Goal: Information Seeking & Learning: Learn about a topic

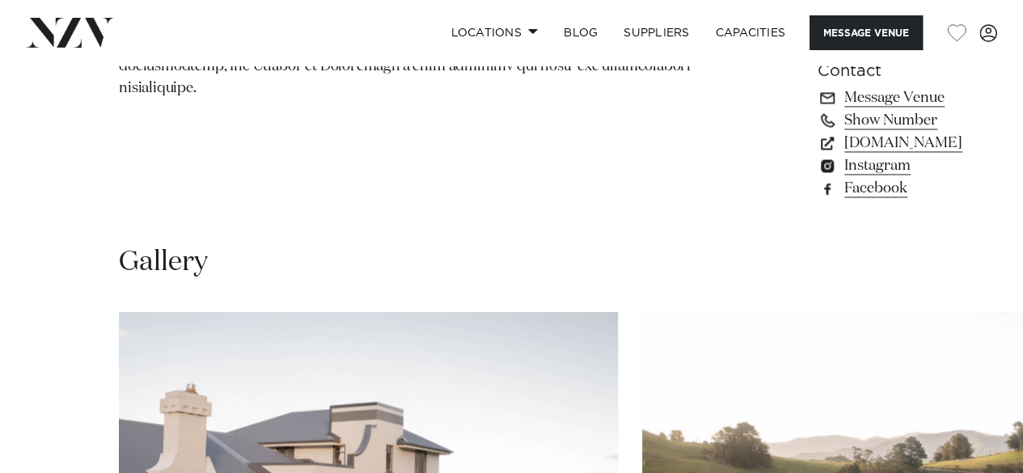
scroll to position [1302, 0]
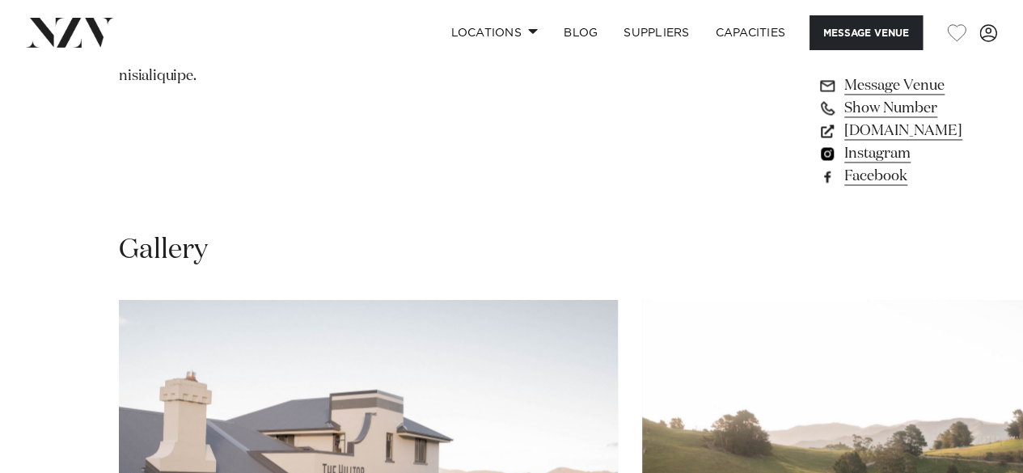
click at [818, 165] on link "Instagram" at bounding box center [890, 153] width 145 height 23
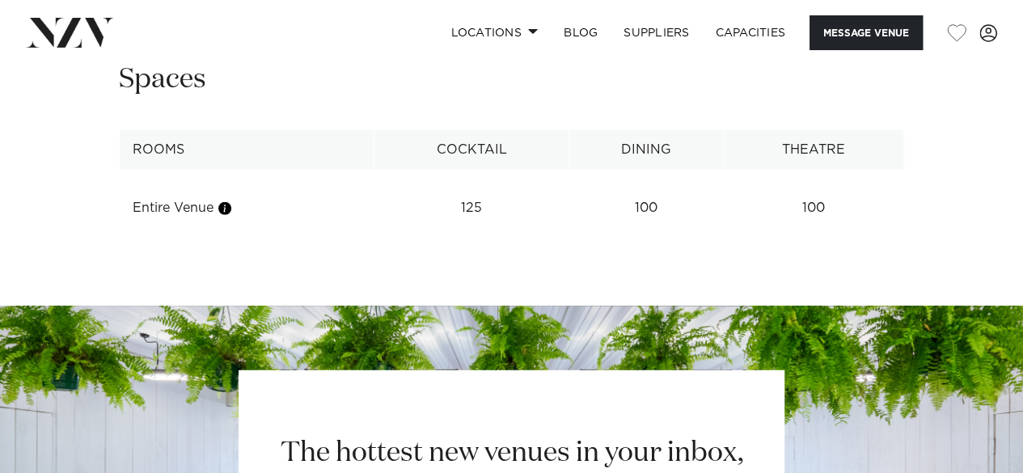
scroll to position [2048, 0]
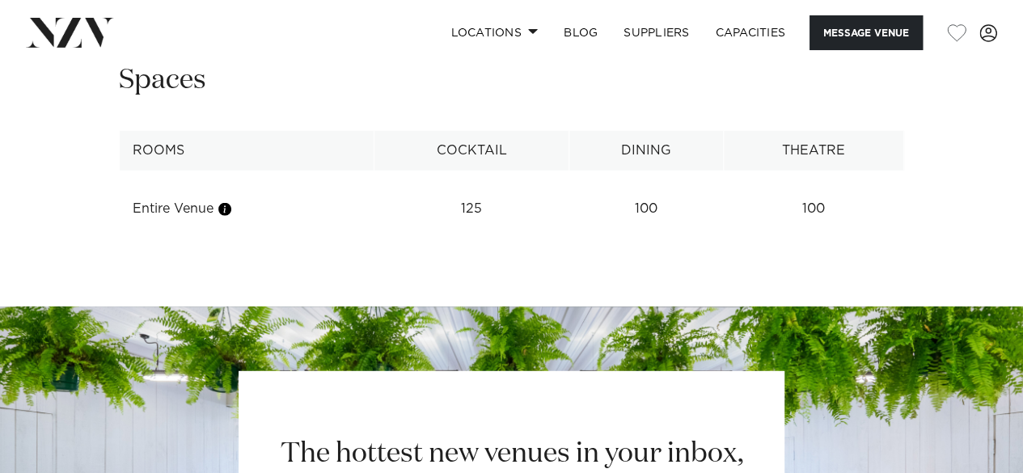
click at [597, 229] on td "100" at bounding box center [646, 209] width 154 height 40
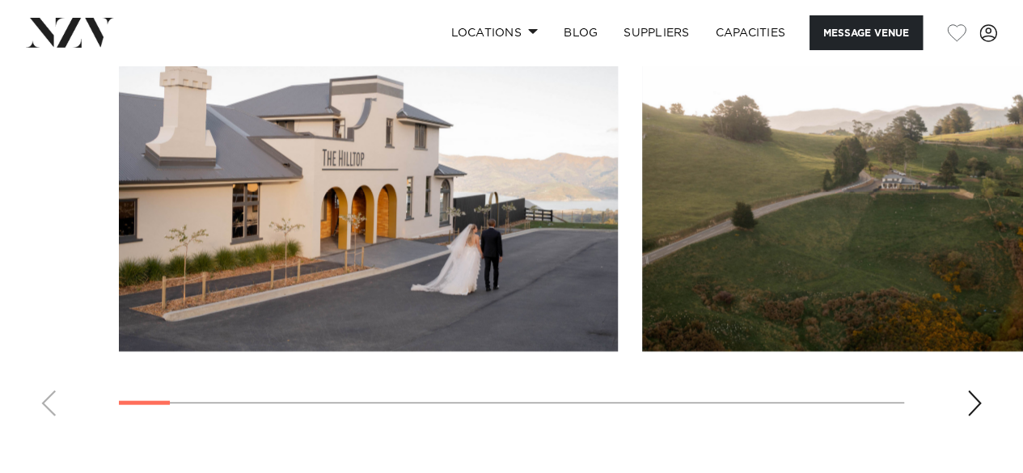
scroll to position [1603, 0]
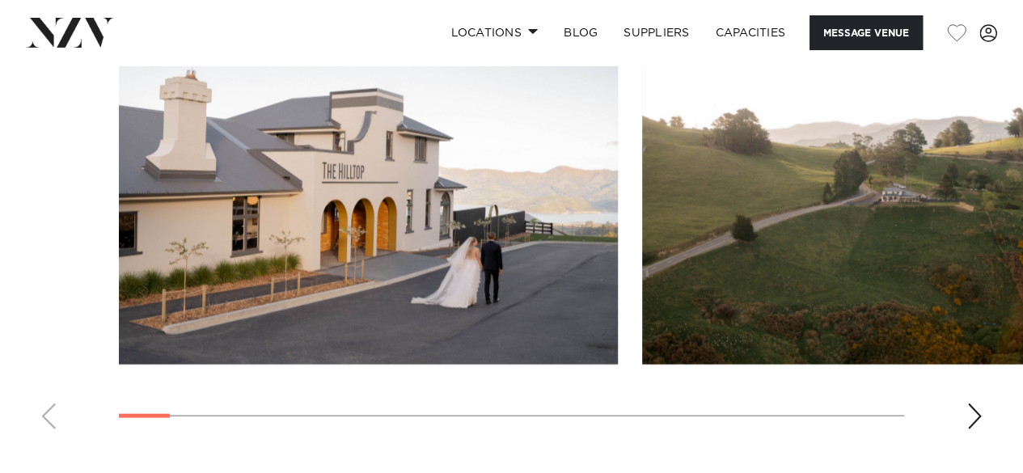
click at [970, 442] on swiper-container at bounding box center [511, 220] width 1023 height 444
click at [970, 430] on div "Next slide" at bounding box center [975, 417] width 16 height 26
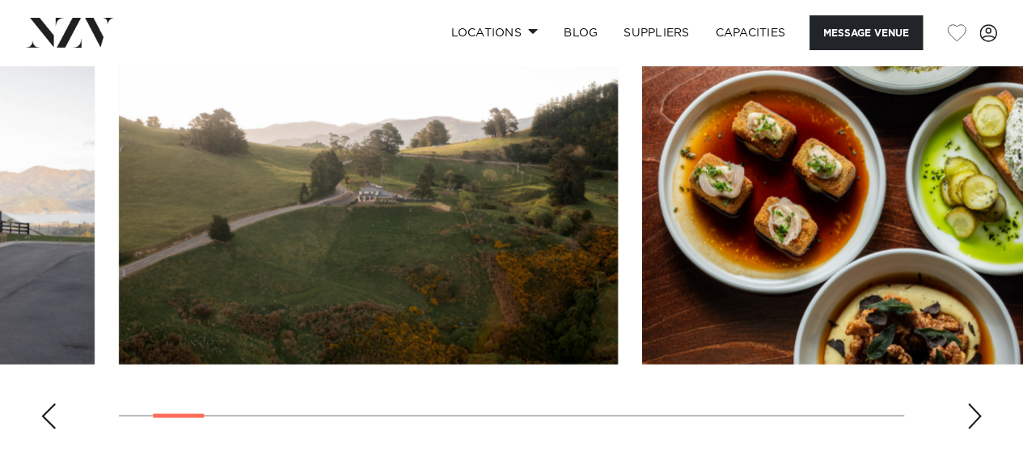
click at [970, 430] on div "Next slide" at bounding box center [975, 417] width 16 height 26
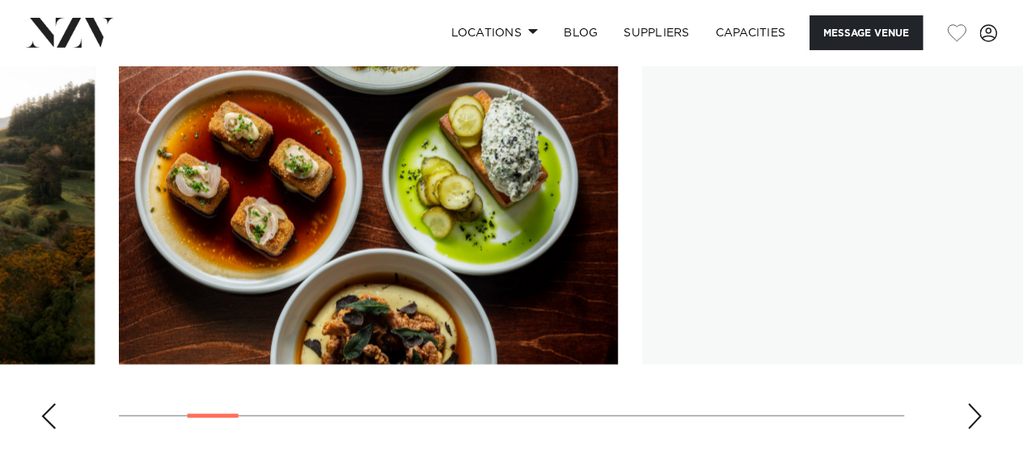
click at [970, 430] on div "Next slide" at bounding box center [975, 417] width 16 height 26
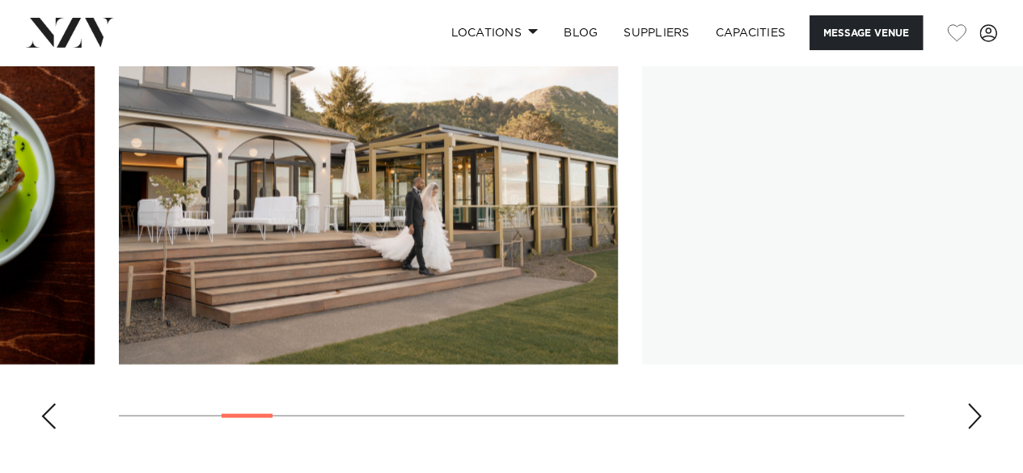
click at [970, 430] on div "Next slide" at bounding box center [975, 417] width 16 height 26
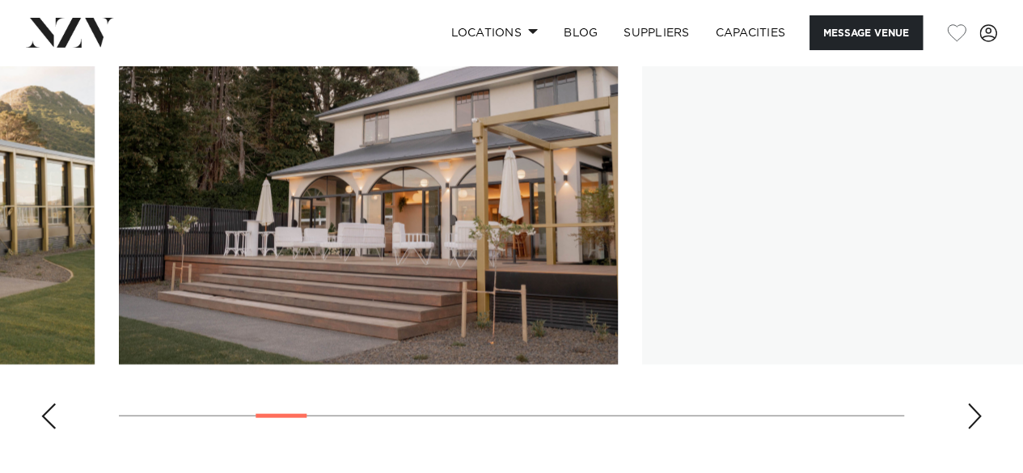
click at [970, 430] on div "Next slide" at bounding box center [975, 417] width 16 height 26
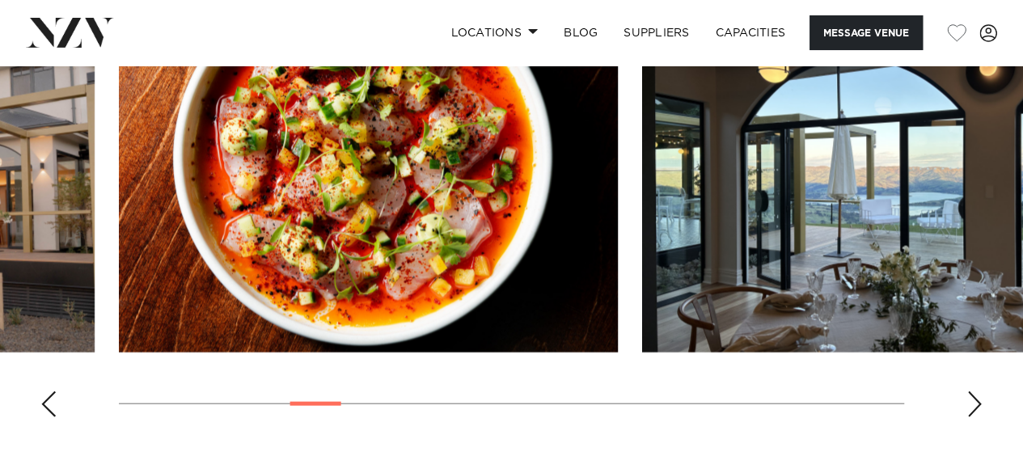
scroll to position [1616, 0]
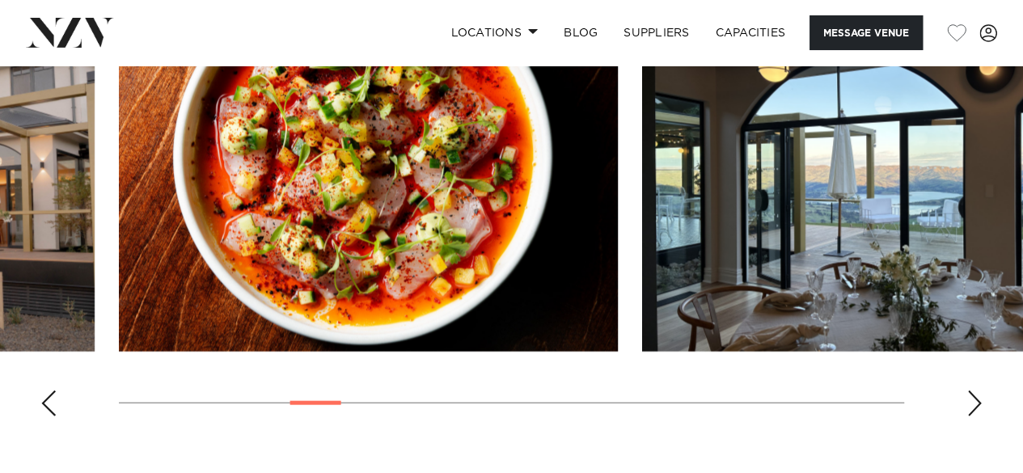
click at [972, 430] on swiper-container at bounding box center [511, 207] width 1023 height 444
click at [972, 417] on div "Next slide" at bounding box center [975, 404] width 16 height 26
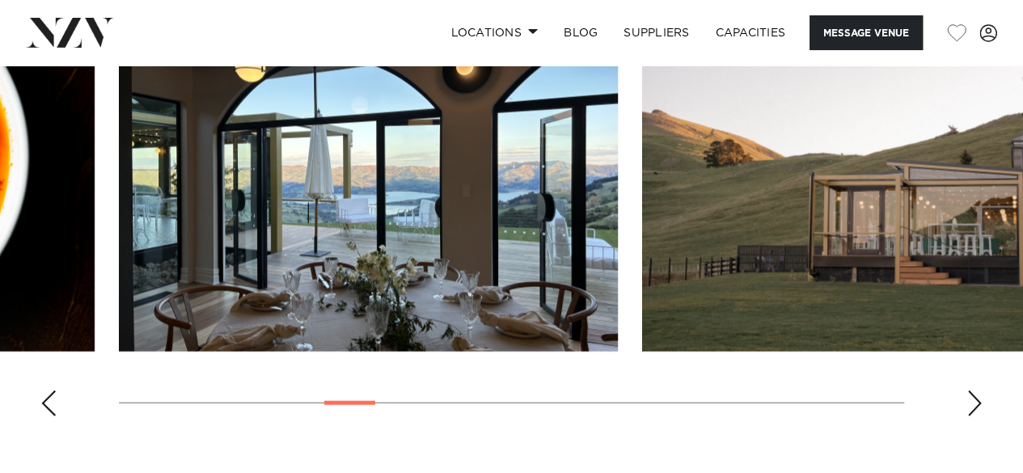
click at [972, 417] on div "Next slide" at bounding box center [975, 404] width 16 height 26
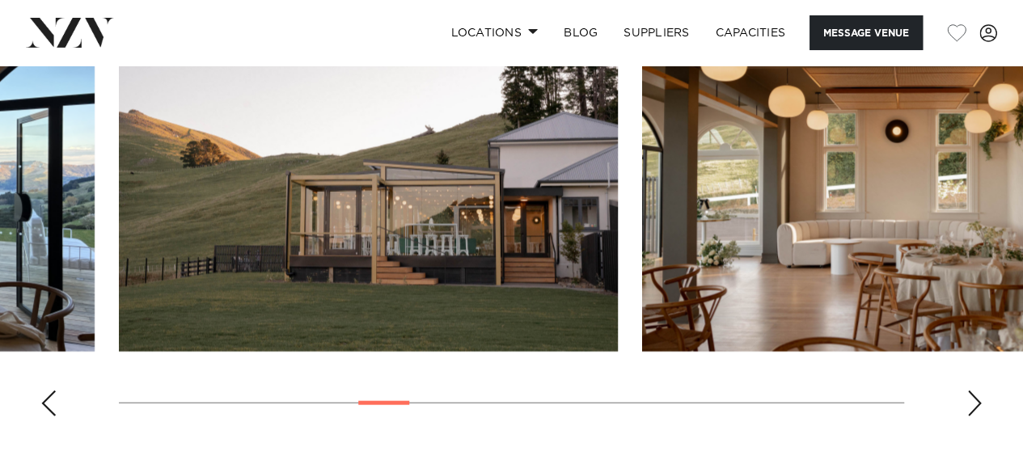
click at [972, 417] on div "Next slide" at bounding box center [975, 404] width 16 height 26
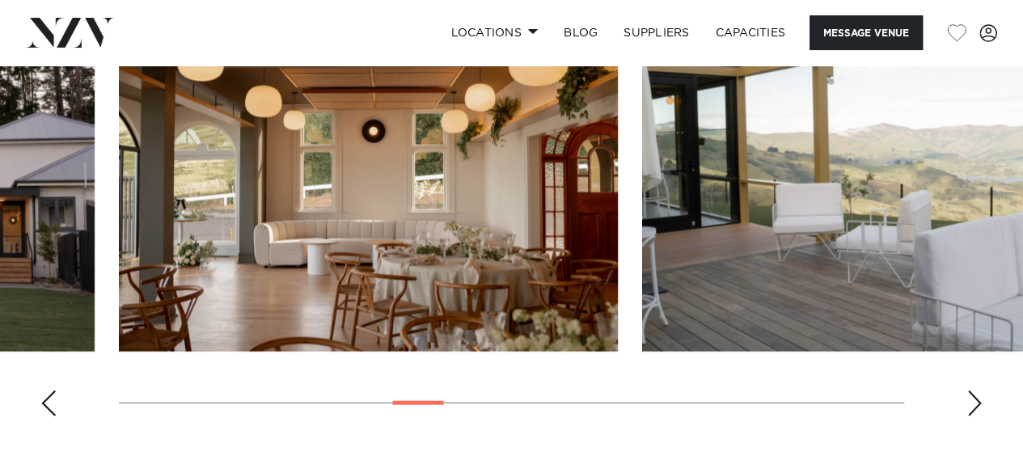
click at [972, 417] on div "Next slide" at bounding box center [975, 404] width 16 height 26
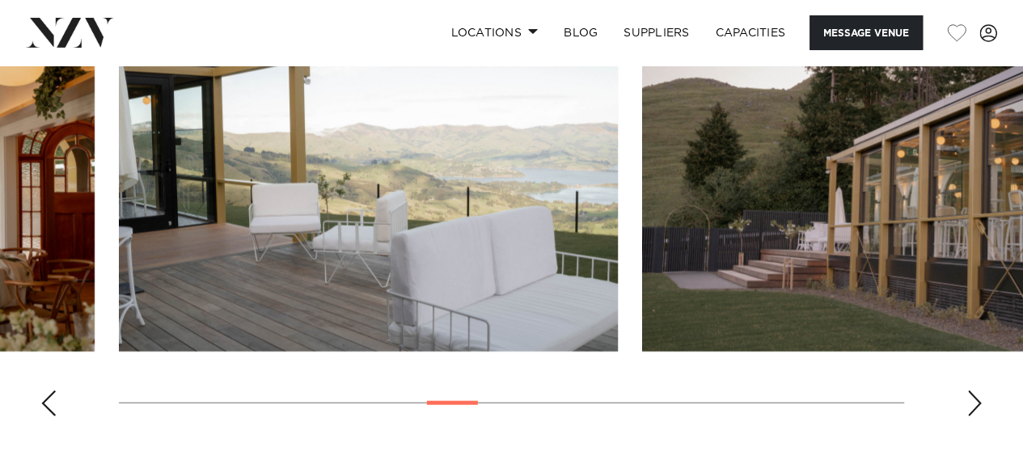
click at [972, 417] on div "Next slide" at bounding box center [975, 404] width 16 height 26
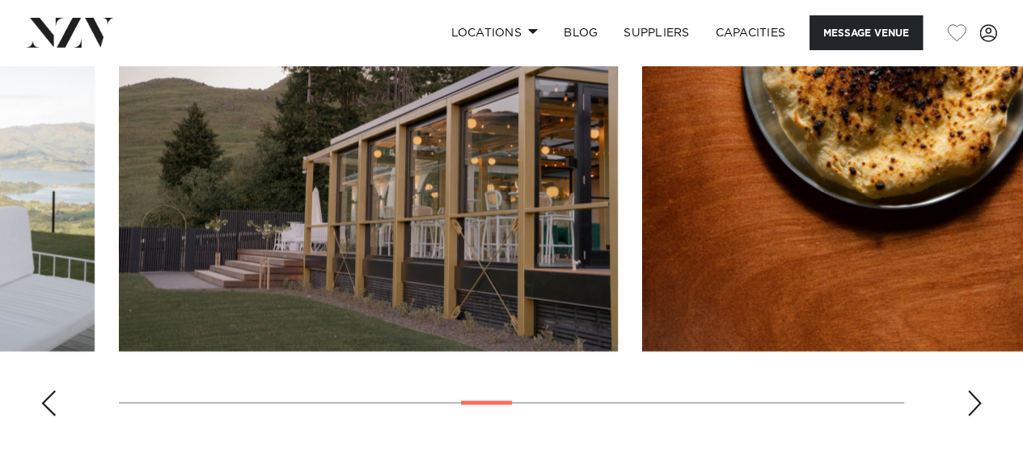
click at [972, 417] on div "Next slide" at bounding box center [975, 404] width 16 height 26
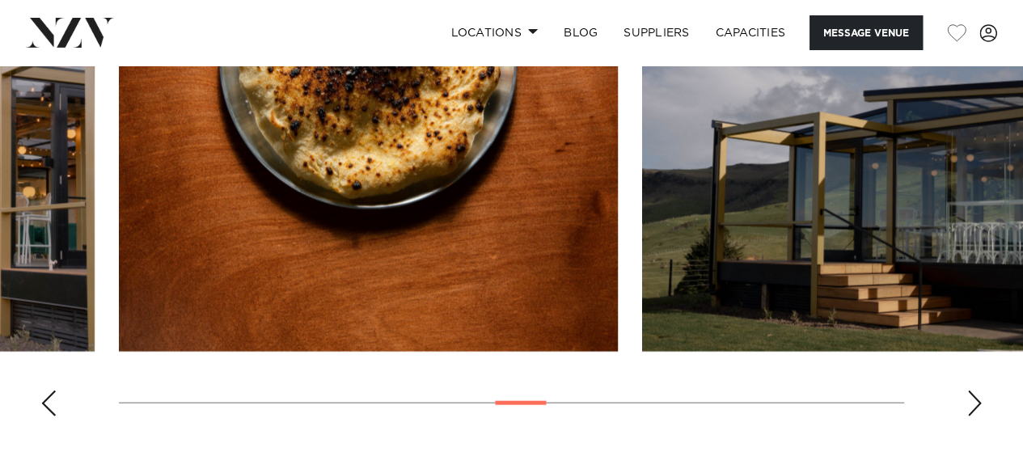
click at [972, 417] on div "Next slide" at bounding box center [975, 404] width 16 height 26
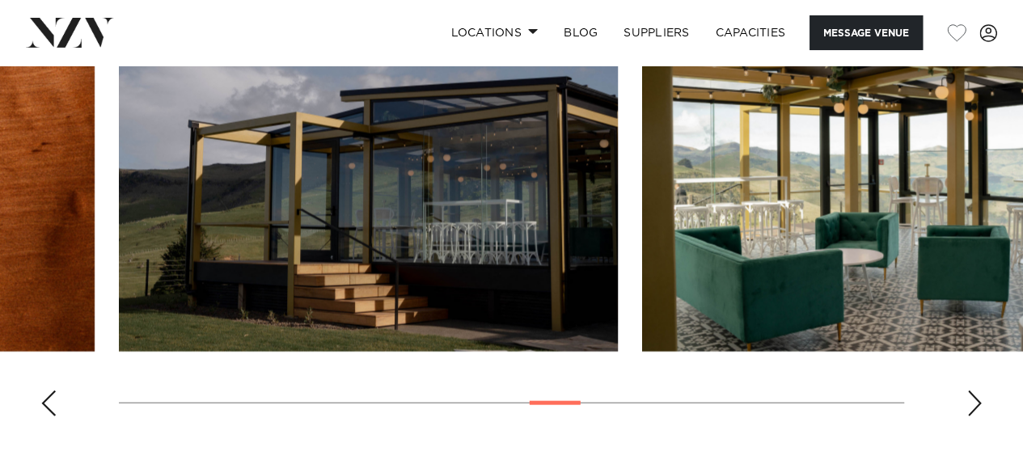
click at [972, 417] on div "Next slide" at bounding box center [975, 404] width 16 height 26
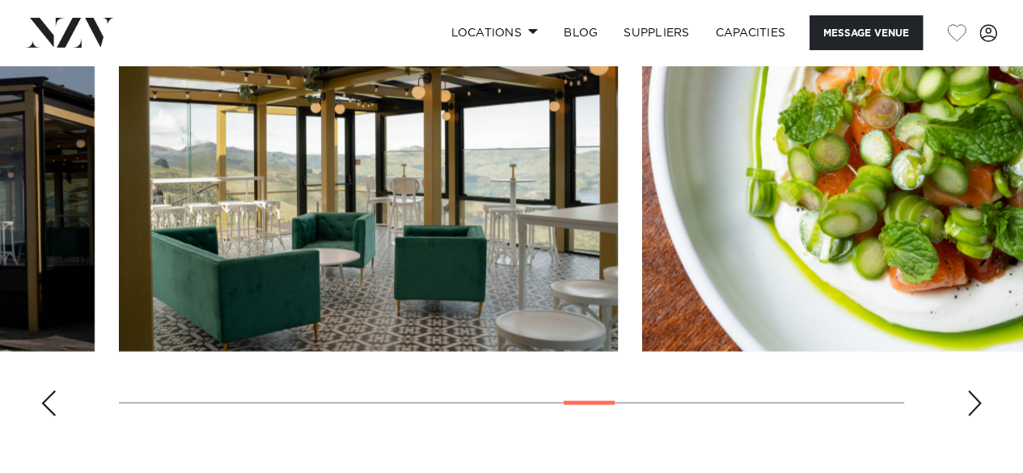
click at [972, 417] on div "Next slide" at bounding box center [975, 404] width 16 height 26
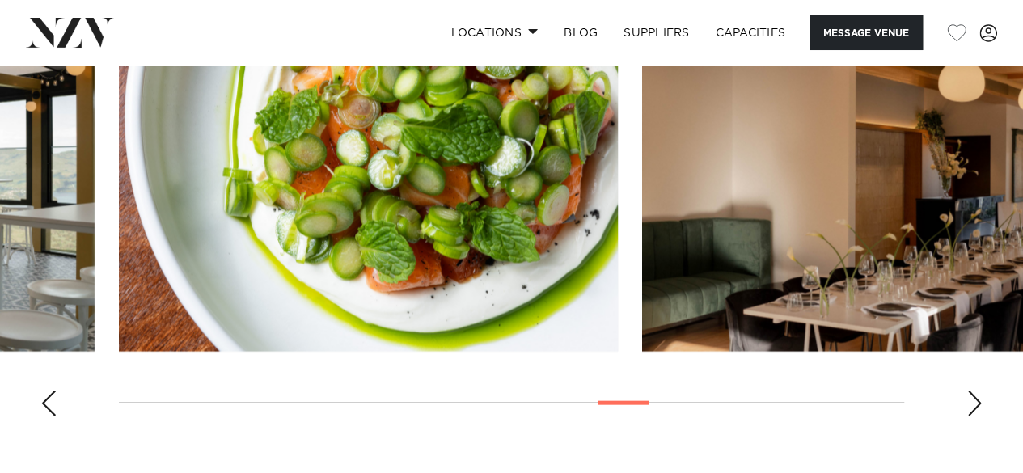
click at [972, 417] on div "Next slide" at bounding box center [975, 404] width 16 height 26
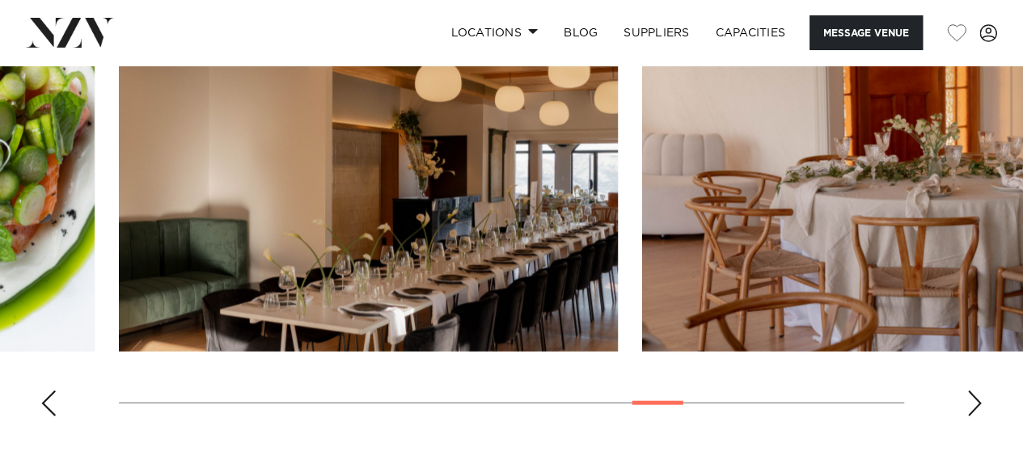
click at [972, 417] on div "Next slide" at bounding box center [975, 404] width 16 height 26
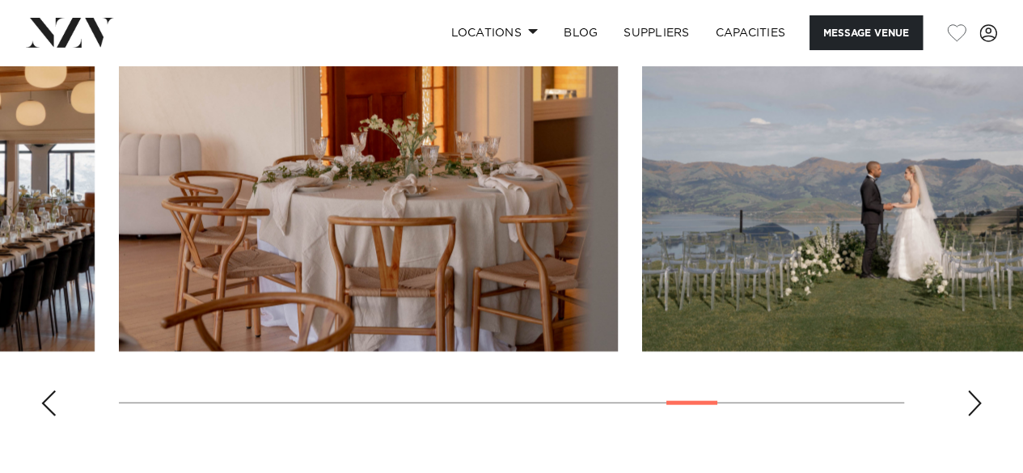
click at [972, 417] on div "Next slide" at bounding box center [975, 404] width 16 height 26
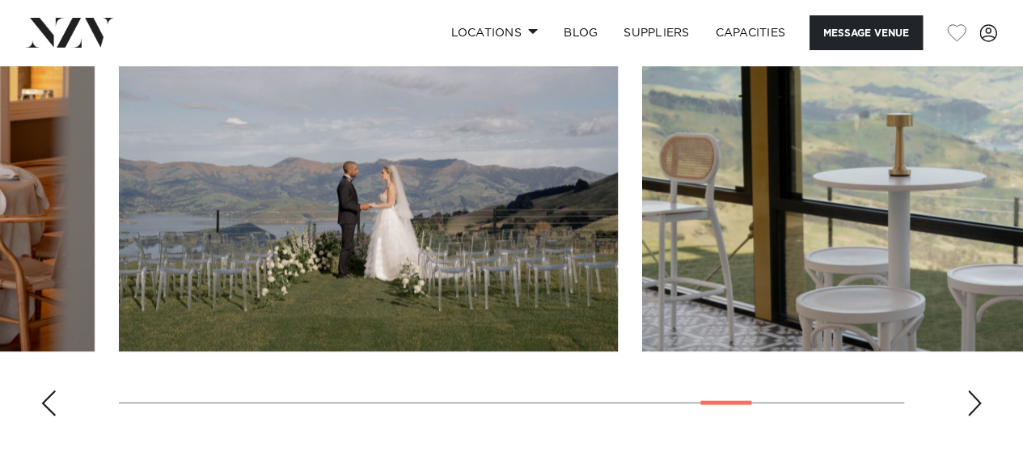
click at [59, 430] on swiper-container at bounding box center [511, 207] width 1023 height 444
click at [40, 417] on div "Previous slide" at bounding box center [48, 404] width 16 height 26
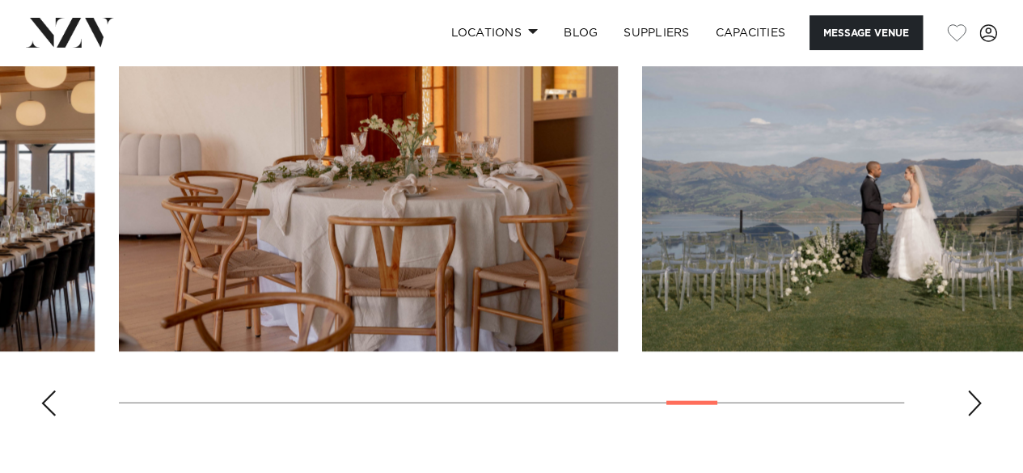
click at [40, 417] on div "Previous slide" at bounding box center [48, 404] width 16 height 26
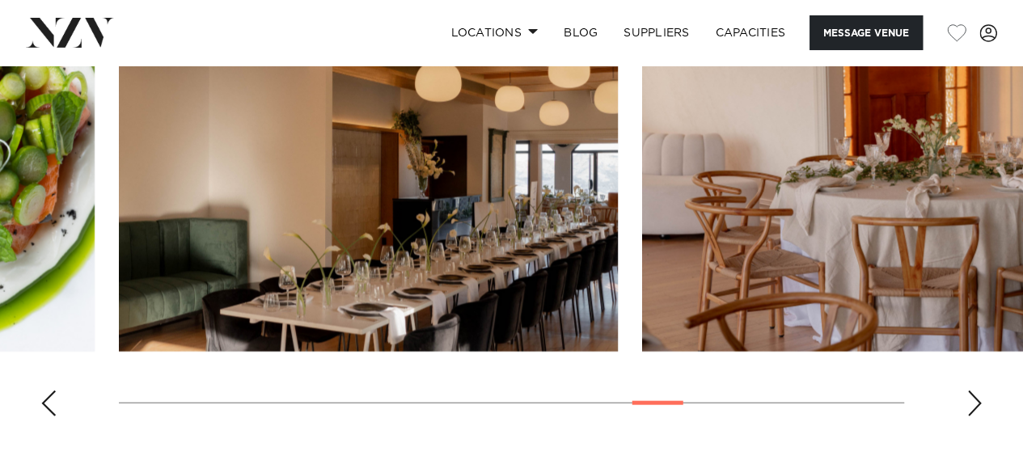
click at [40, 417] on div "Previous slide" at bounding box center [48, 404] width 16 height 26
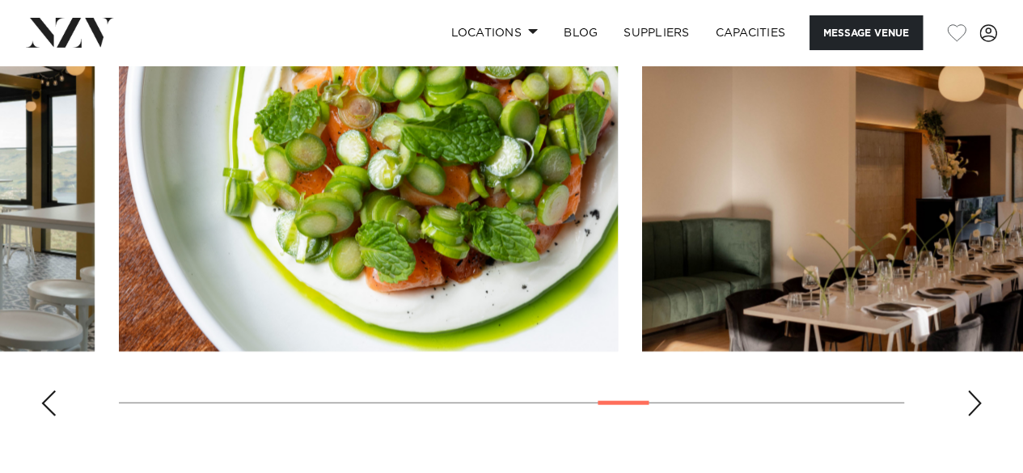
click at [40, 417] on div "Previous slide" at bounding box center [48, 404] width 16 height 26
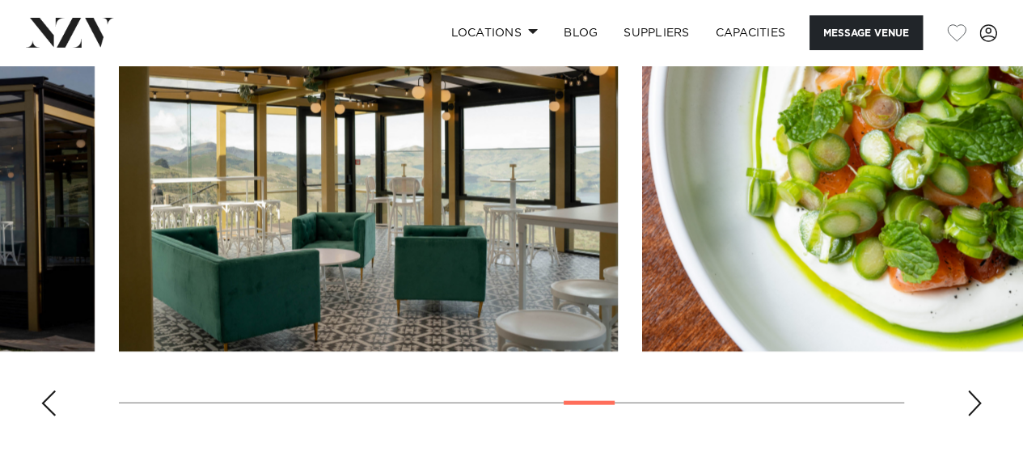
click at [40, 417] on div "Previous slide" at bounding box center [48, 404] width 16 height 26
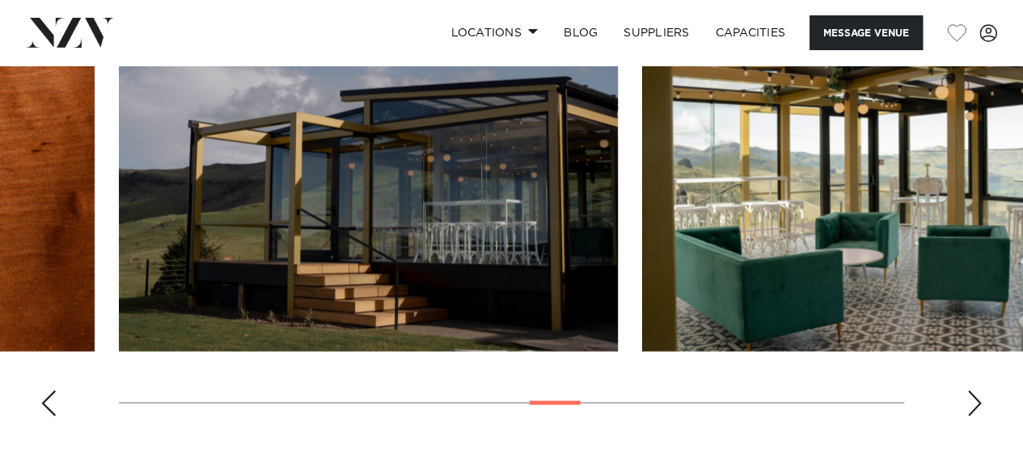
click at [40, 417] on div "Previous slide" at bounding box center [48, 404] width 16 height 26
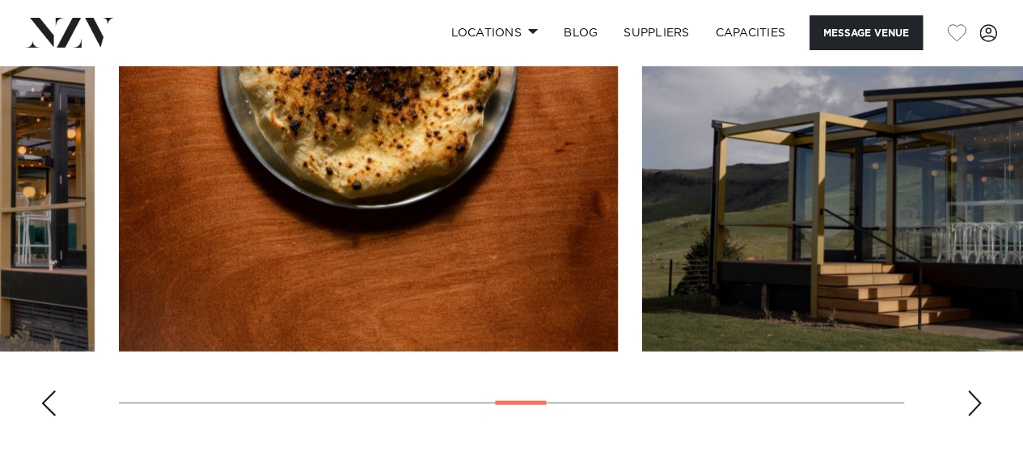
click at [40, 417] on div "Previous slide" at bounding box center [48, 404] width 16 height 26
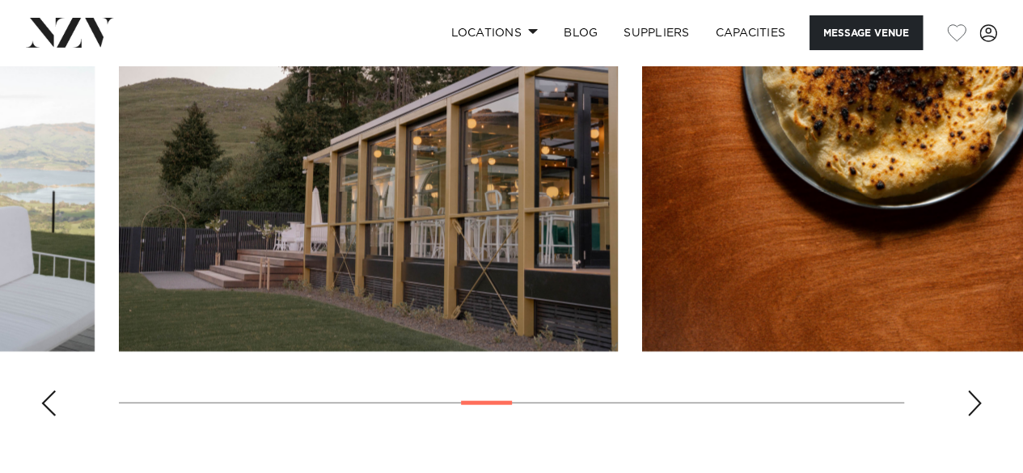
click at [40, 417] on div "Previous slide" at bounding box center [48, 404] width 16 height 26
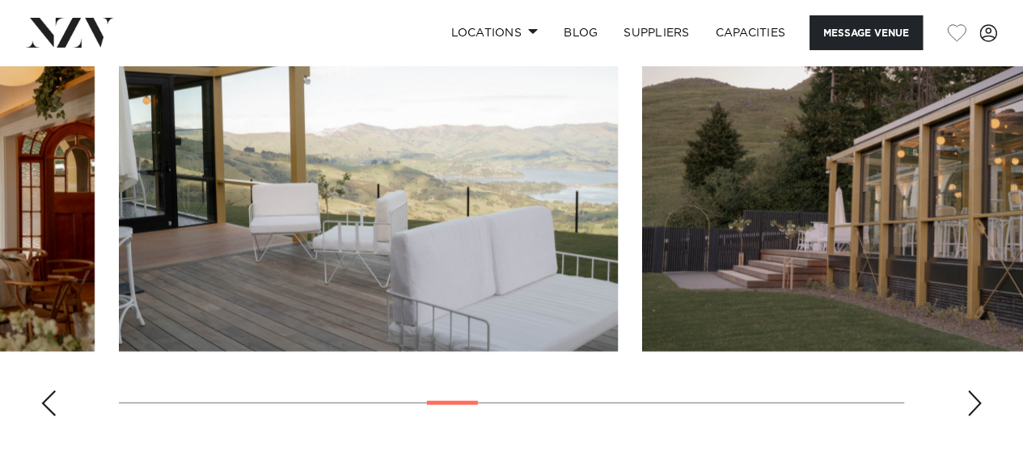
click at [40, 417] on div "Previous slide" at bounding box center [48, 404] width 16 height 26
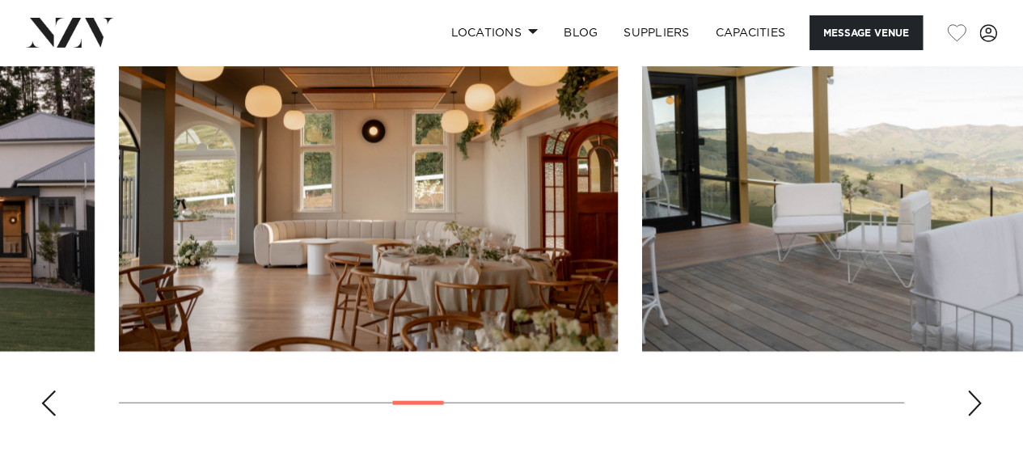
click at [40, 417] on div "Previous slide" at bounding box center [48, 404] width 16 height 26
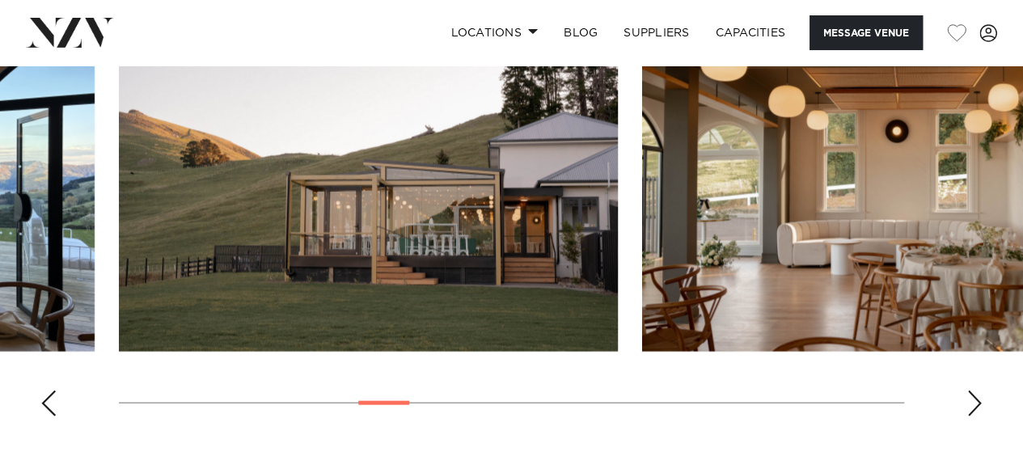
click at [40, 417] on div "Previous slide" at bounding box center [48, 404] width 16 height 26
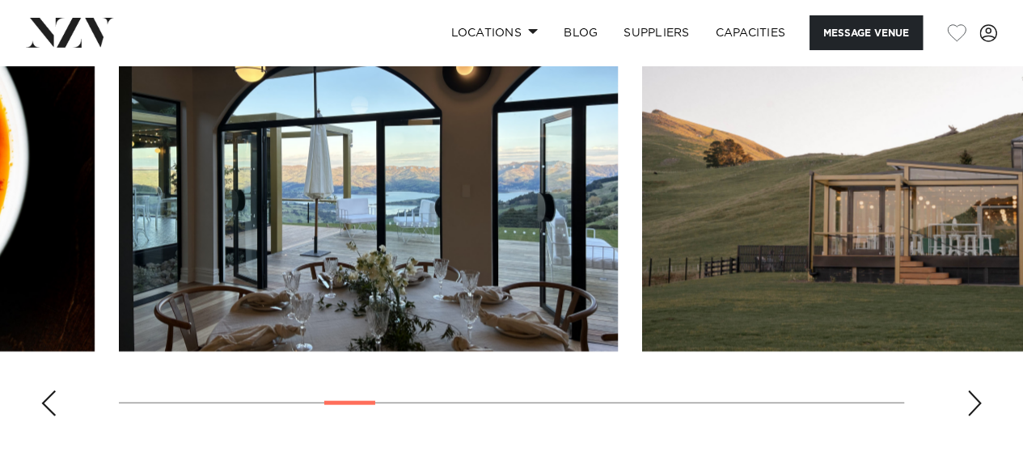
click at [40, 417] on div "Previous slide" at bounding box center [48, 404] width 16 height 26
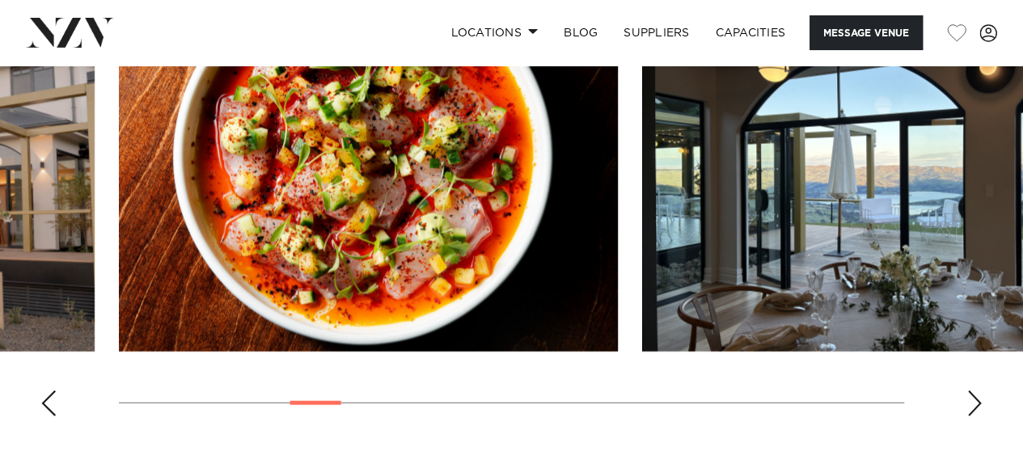
click at [40, 417] on div "Previous slide" at bounding box center [48, 404] width 16 height 26
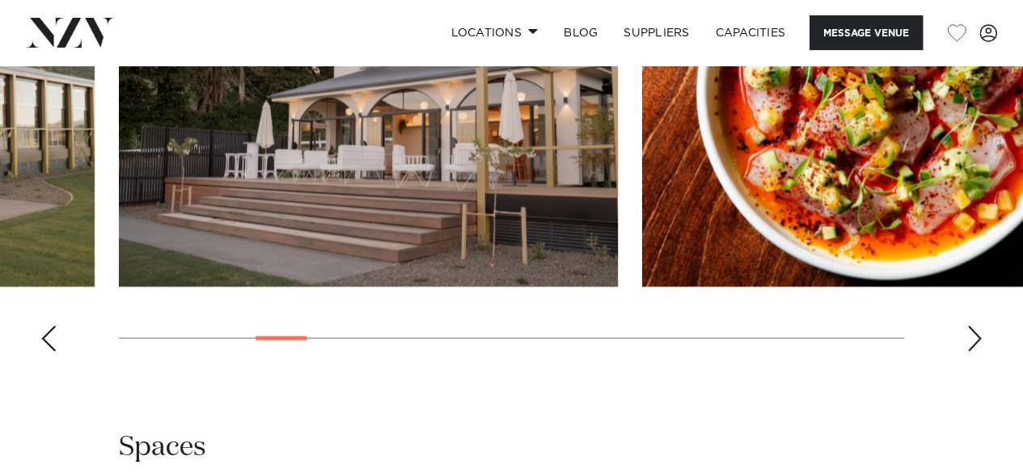
scroll to position [1679, 0]
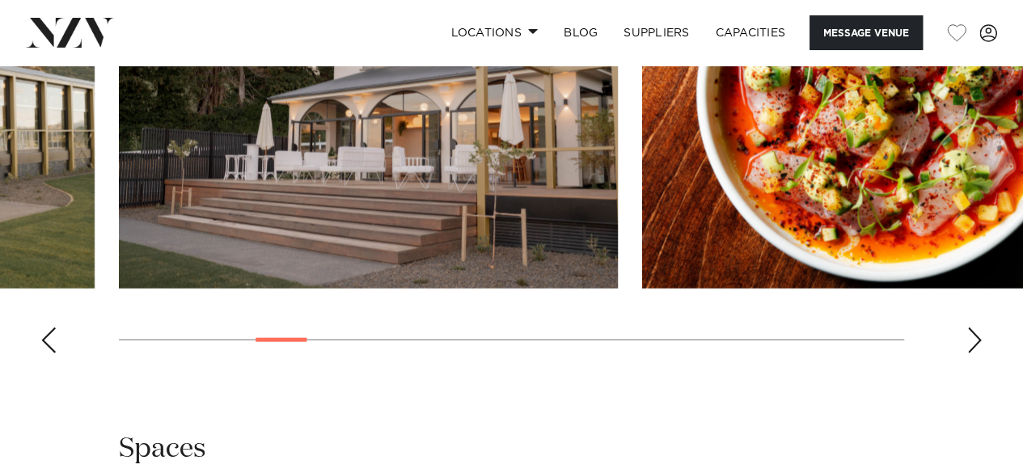
click at [974, 353] on div "Next slide" at bounding box center [975, 341] width 16 height 26
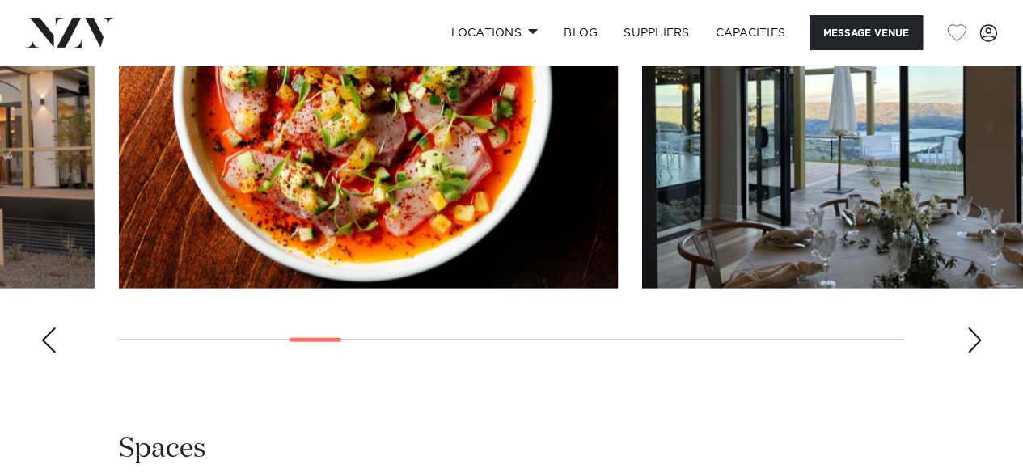
click at [974, 353] on div "Next slide" at bounding box center [975, 341] width 16 height 26
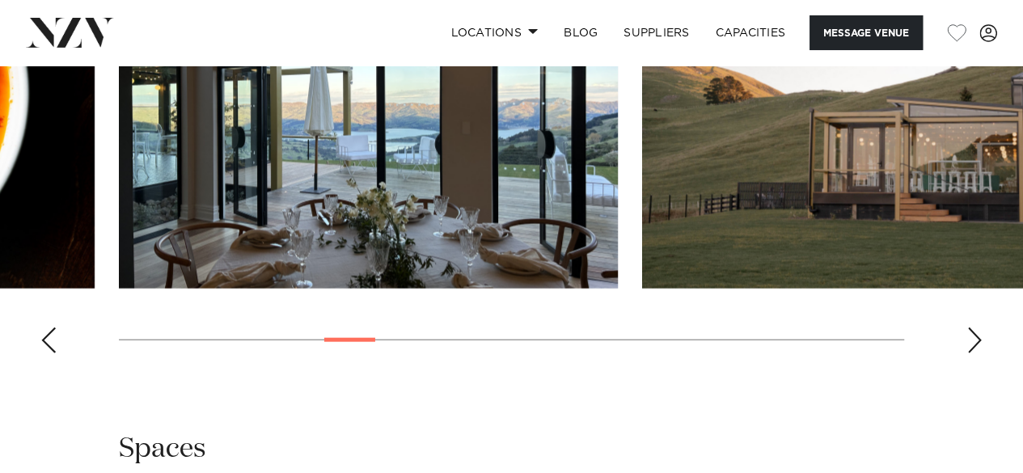
click at [974, 353] on div "Next slide" at bounding box center [975, 341] width 16 height 26
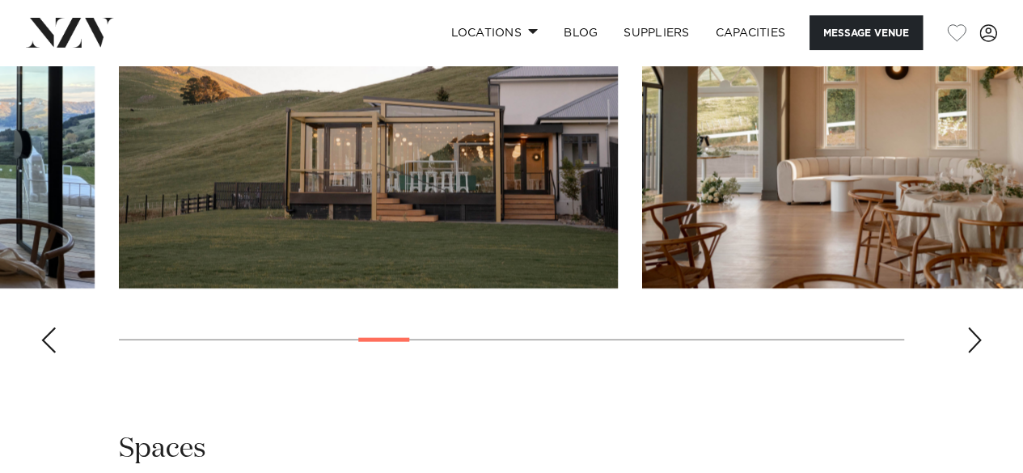
click at [974, 353] on div "Next slide" at bounding box center [975, 341] width 16 height 26
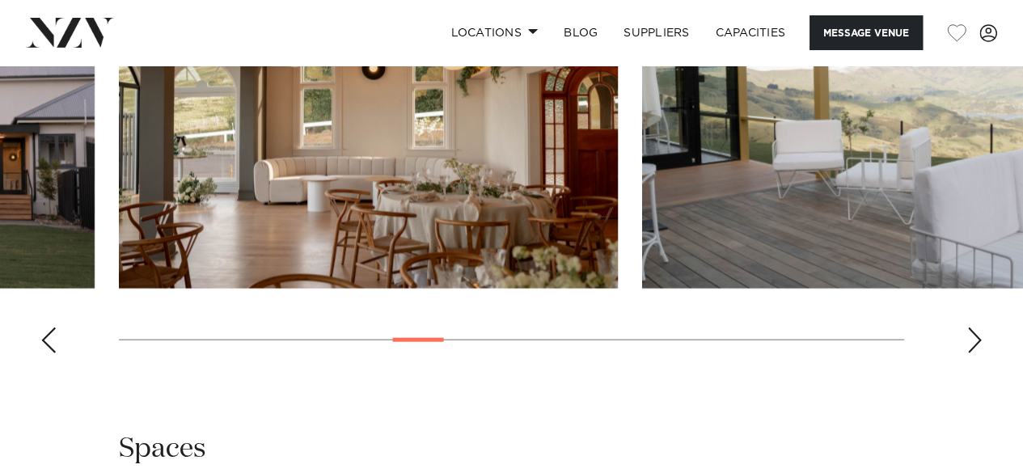
click at [974, 353] on div "Next slide" at bounding box center [975, 341] width 16 height 26
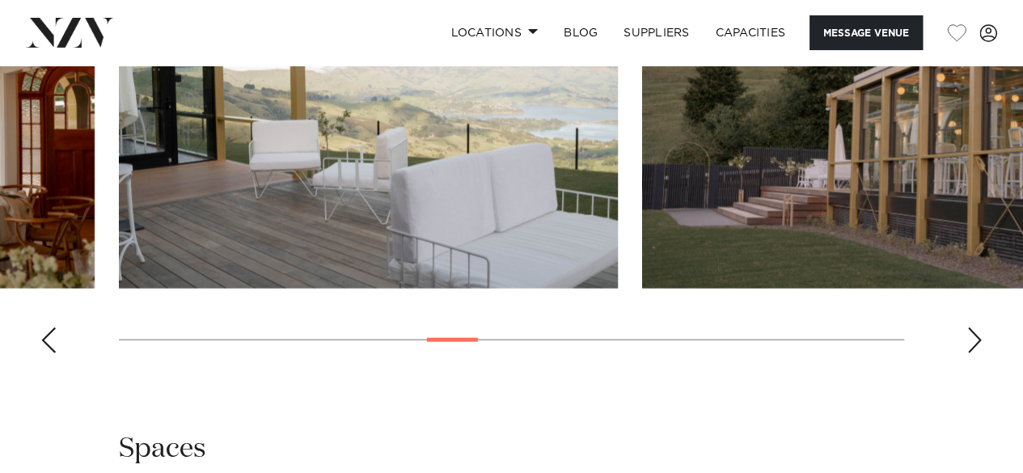
click at [974, 353] on div "Next slide" at bounding box center [975, 341] width 16 height 26
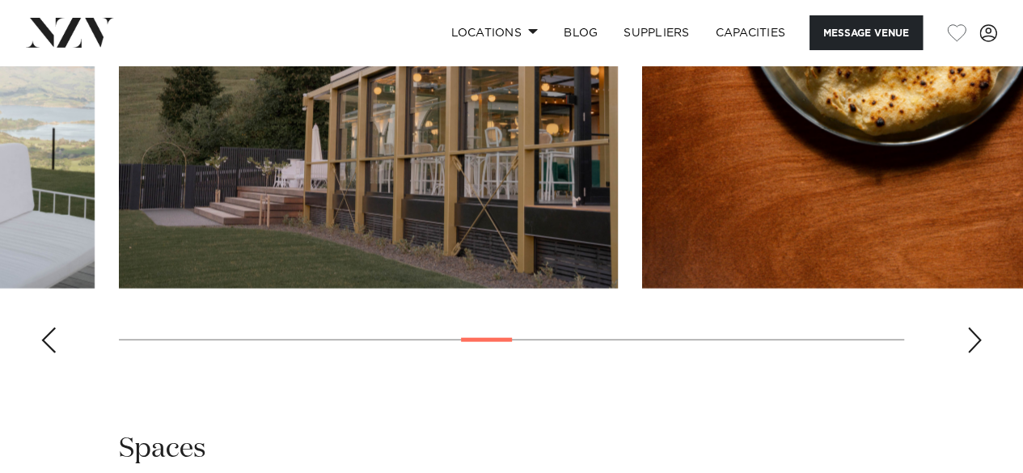
click at [974, 353] on div "Next slide" at bounding box center [975, 341] width 16 height 26
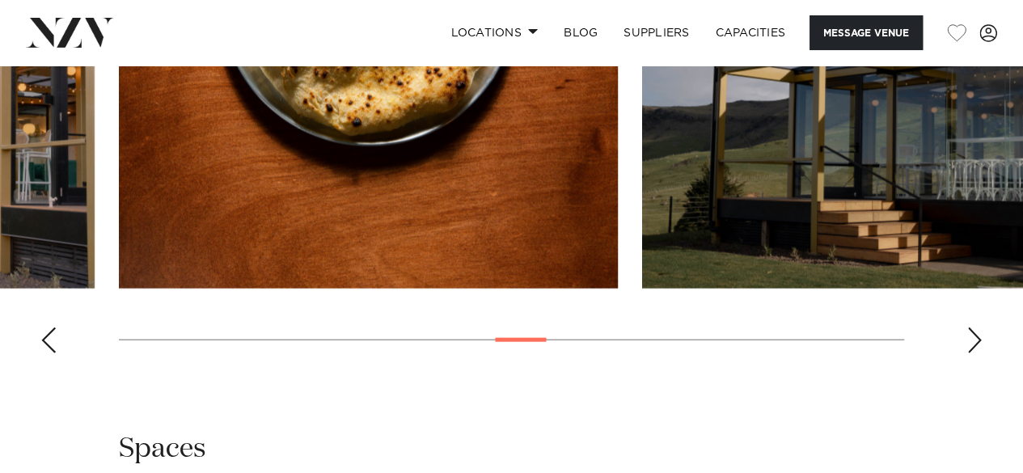
click at [974, 353] on div "Next slide" at bounding box center [975, 341] width 16 height 26
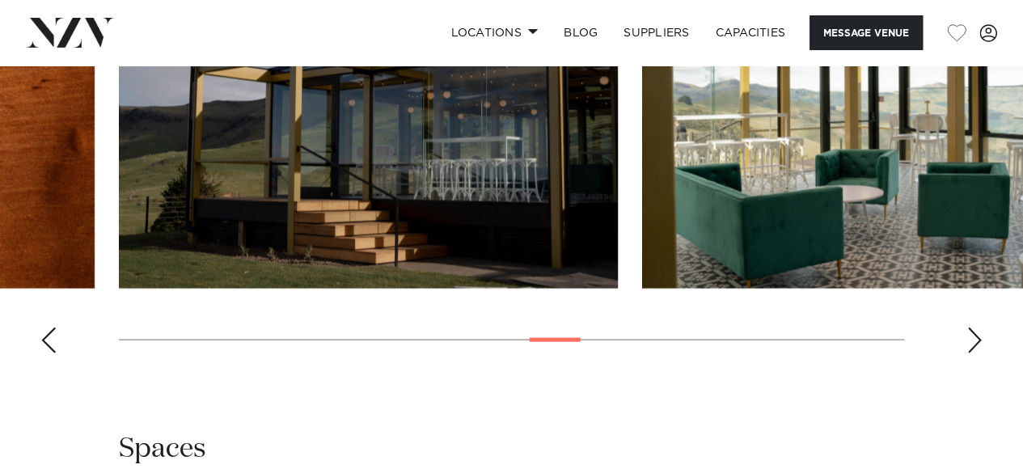
click at [974, 353] on div "Next slide" at bounding box center [975, 341] width 16 height 26
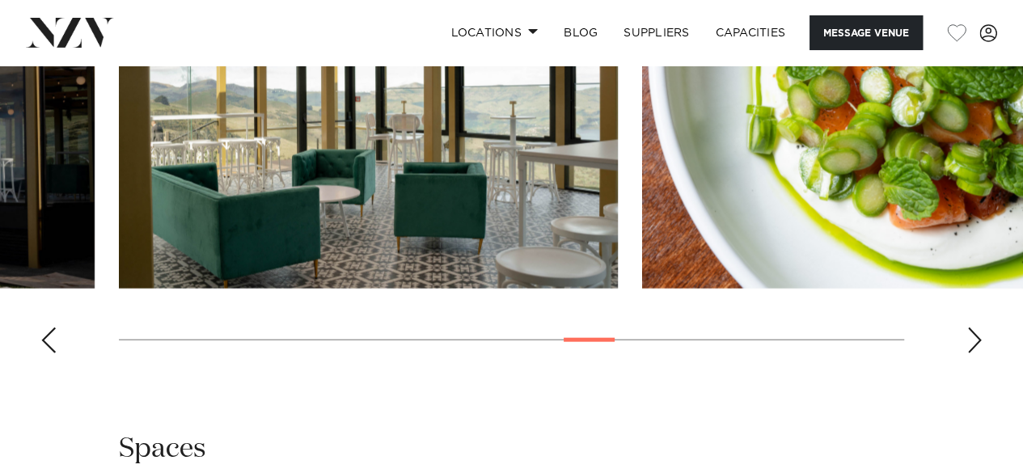
click at [974, 353] on div "Next slide" at bounding box center [975, 341] width 16 height 26
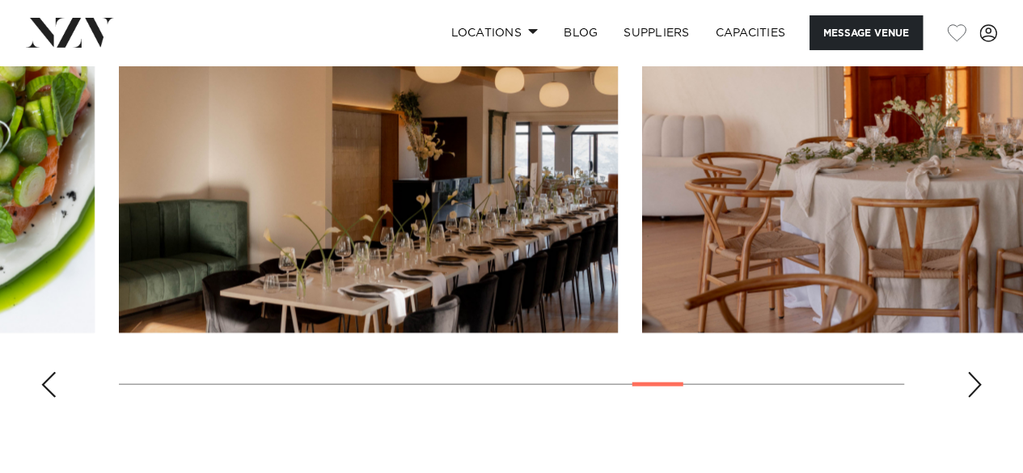
scroll to position [1636, 0]
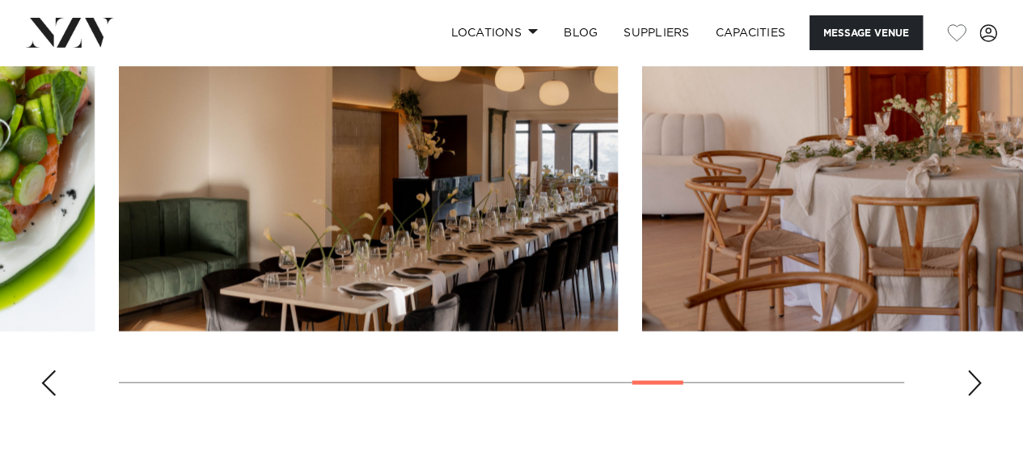
click at [984, 409] on swiper-container at bounding box center [511, 187] width 1023 height 444
click at [971, 396] on div "Next slide" at bounding box center [975, 383] width 16 height 26
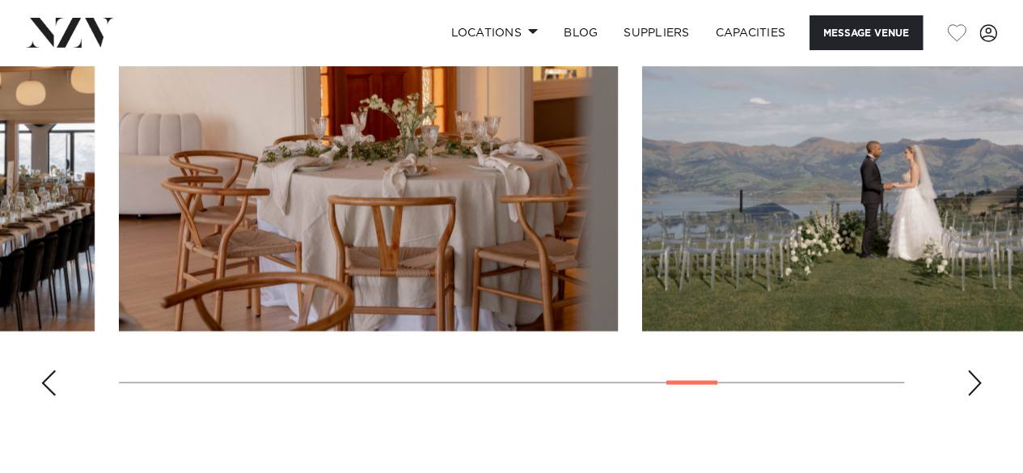
click at [971, 396] on div "Next slide" at bounding box center [975, 383] width 16 height 26
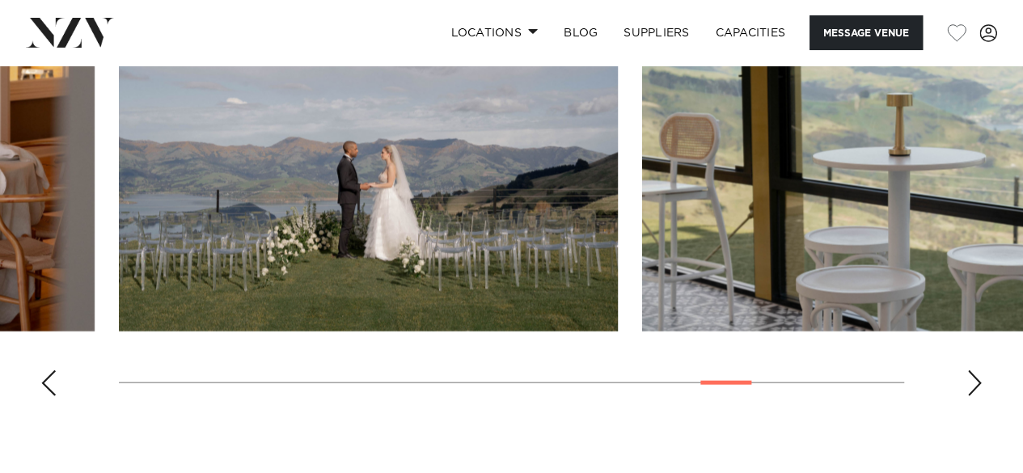
click at [971, 396] on div "Next slide" at bounding box center [975, 383] width 16 height 26
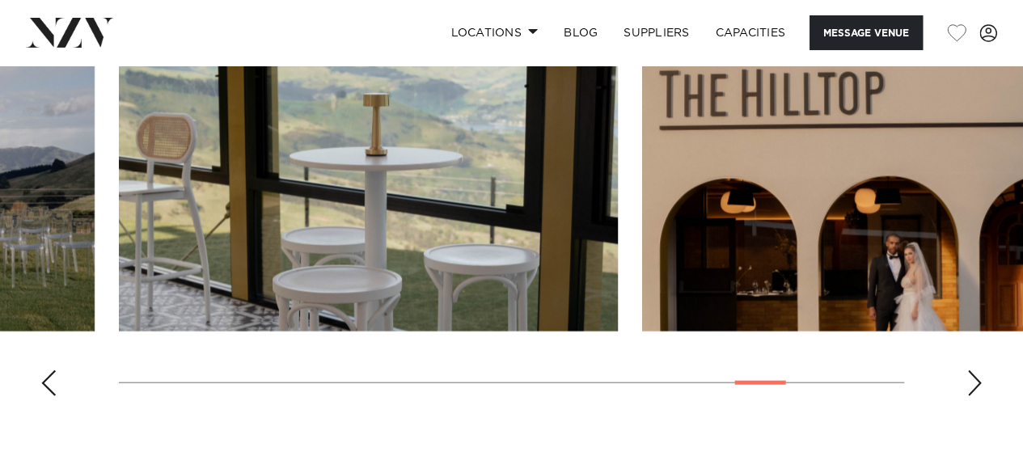
click at [971, 396] on div "Next slide" at bounding box center [975, 383] width 16 height 26
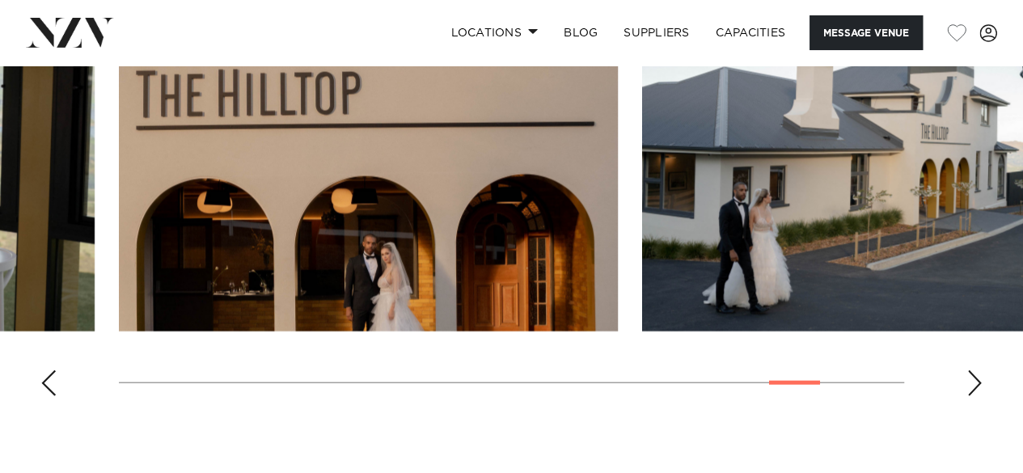
click at [971, 396] on div "Next slide" at bounding box center [975, 383] width 16 height 26
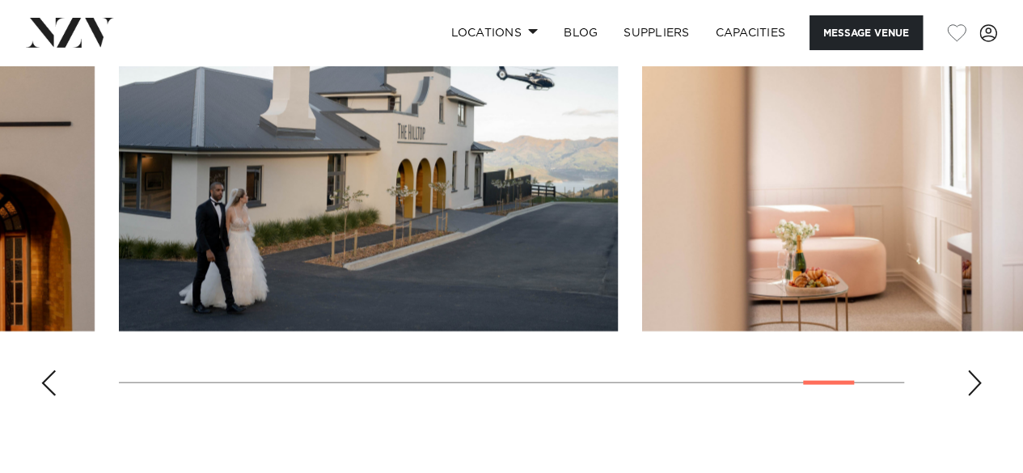
click at [971, 396] on div "Next slide" at bounding box center [975, 383] width 16 height 26
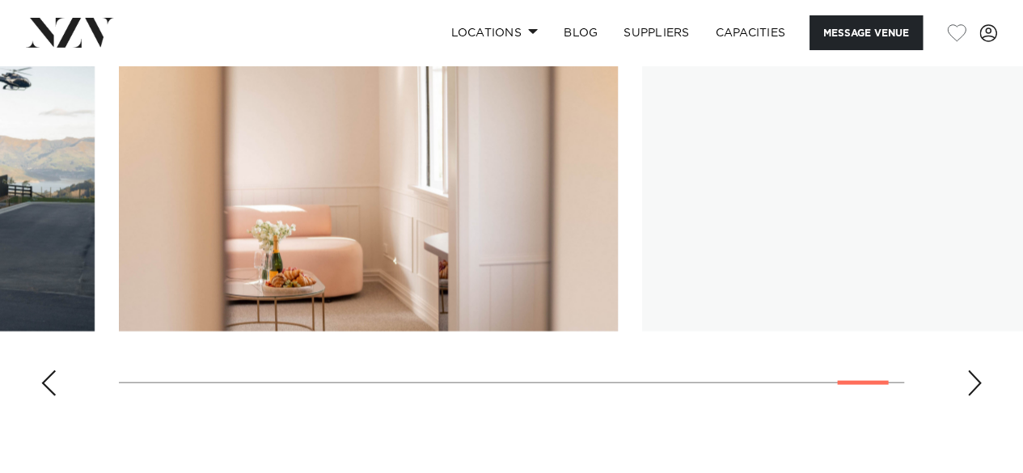
click at [971, 396] on div "Next slide" at bounding box center [975, 383] width 16 height 26
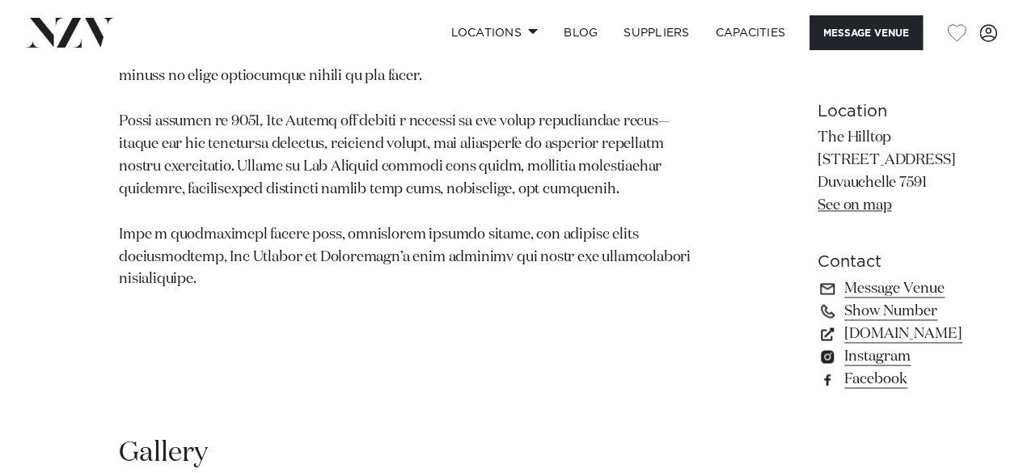
scroll to position [1098, 0]
click at [818, 218] on p "The Hilltop [STREET_ADDRESS] Duvauchelle 7591 See on map" at bounding box center [890, 173] width 145 height 91
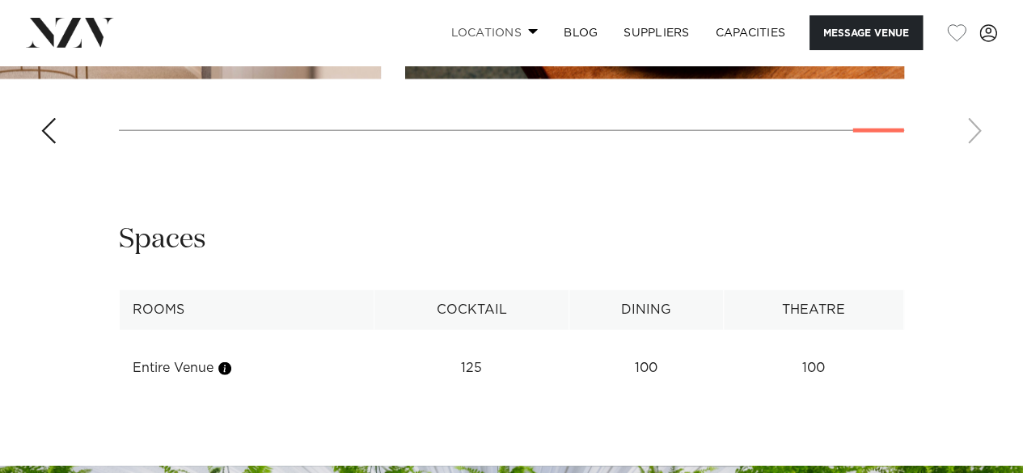
scroll to position [1890, 0]
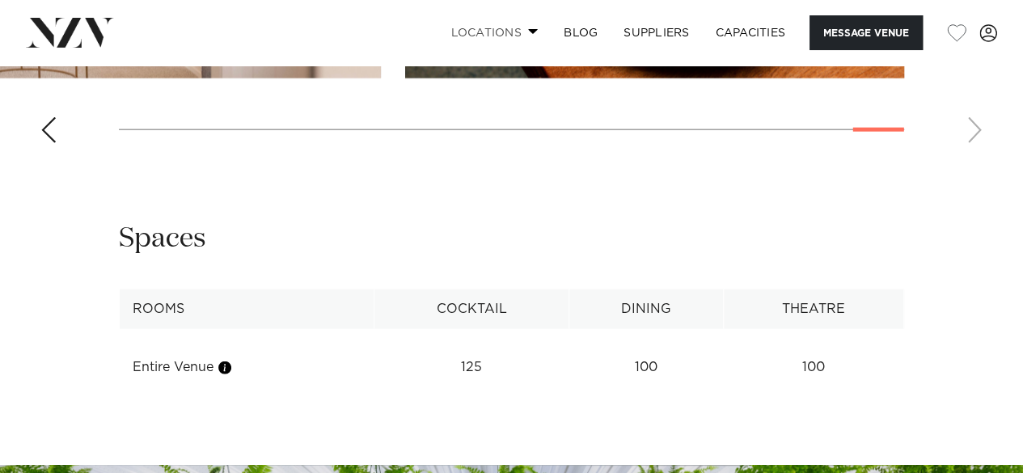
click at [467, 26] on link "Locations" at bounding box center [494, 32] width 113 height 35
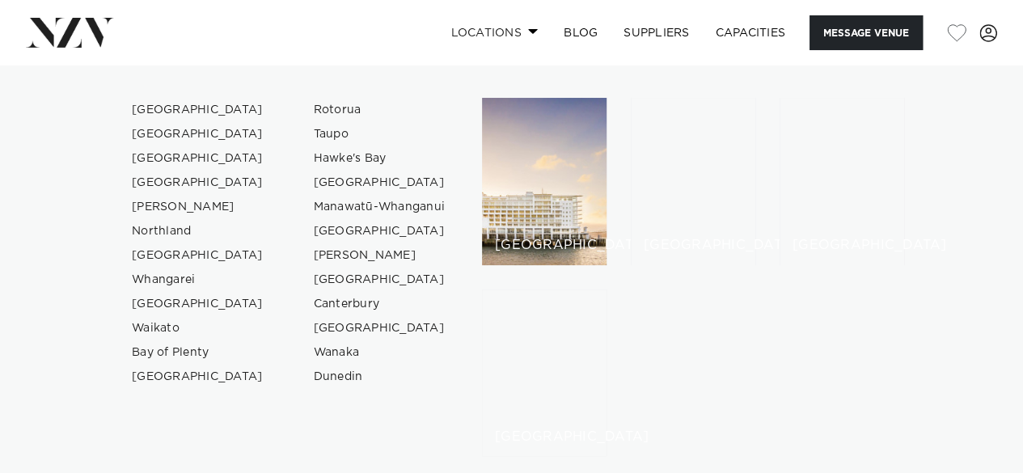
click at [467, 26] on link "Locations" at bounding box center [494, 32] width 113 height 35
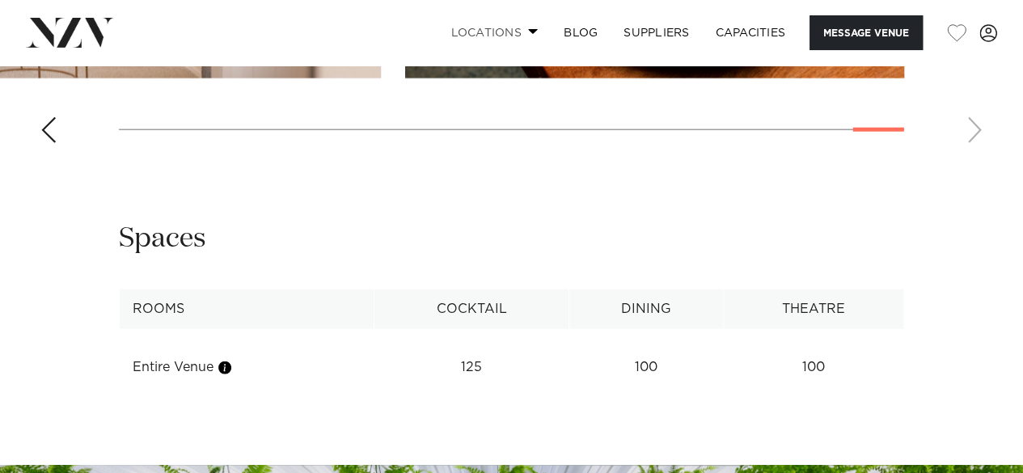
click at [467, 26] on link "Locations" at bounding box center [494, 32] width 113 height 35
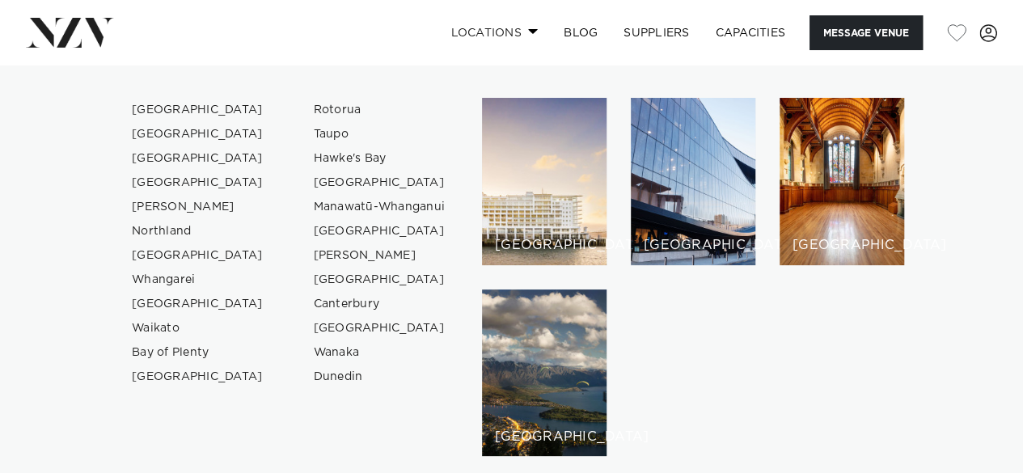
click at [467, 26] on link "Locations" at bounding box center [494, 32] width 113 height 35
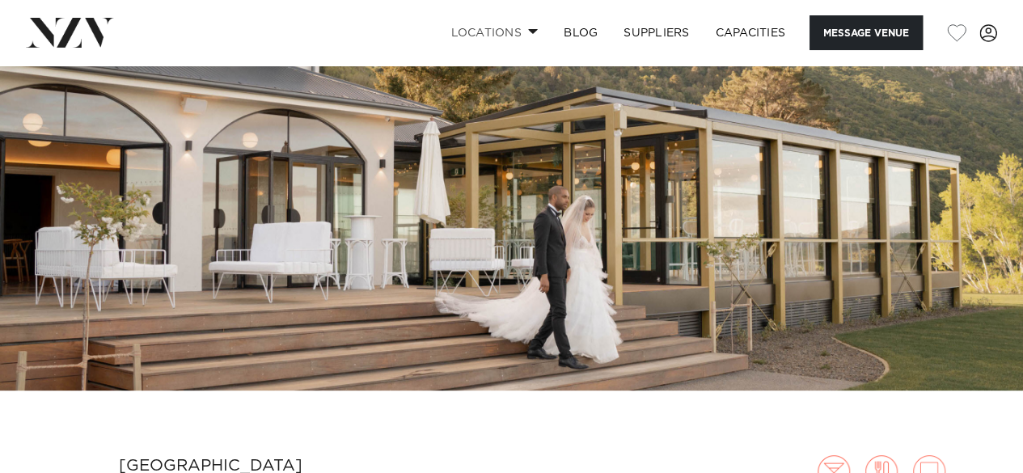
scroll to position [147, 0]
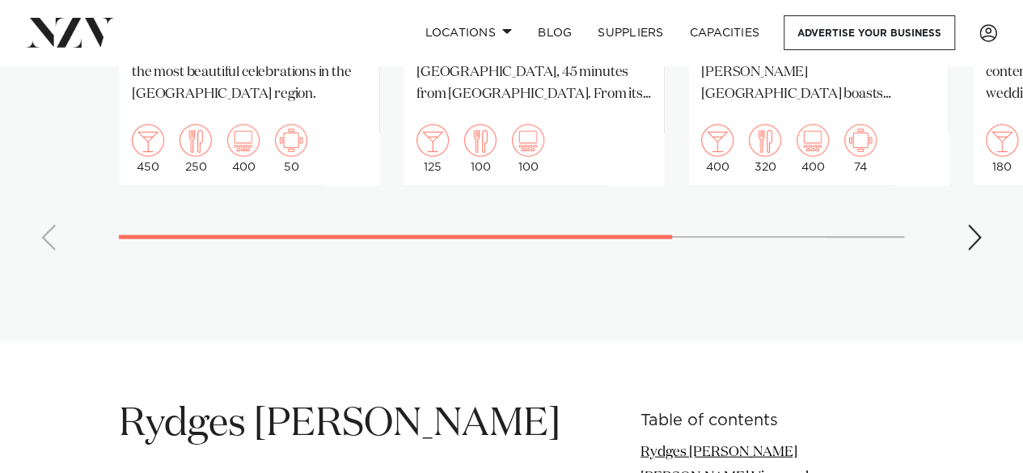
scroll to position [1644, 0]
click at [972, 224] on div "Next slide" at bounding box center [975, 237] width 16 height 26
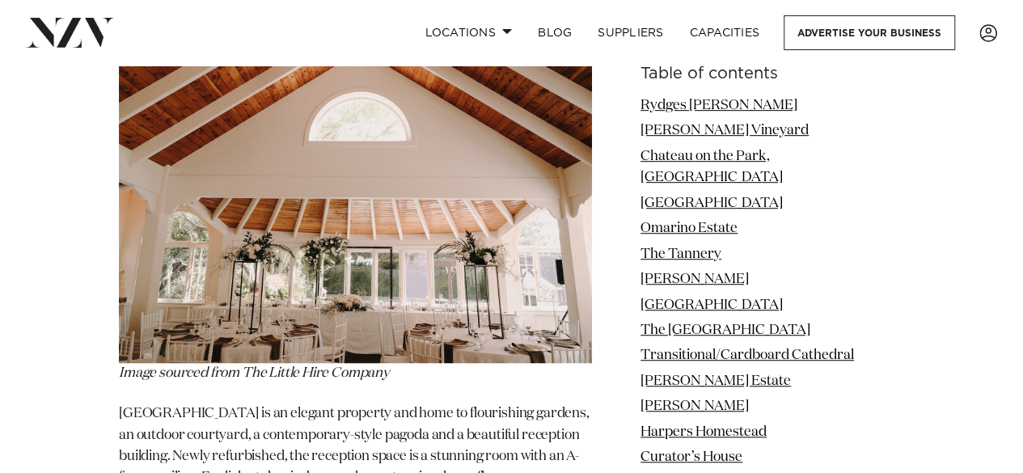
scroll to position [12671, 0]
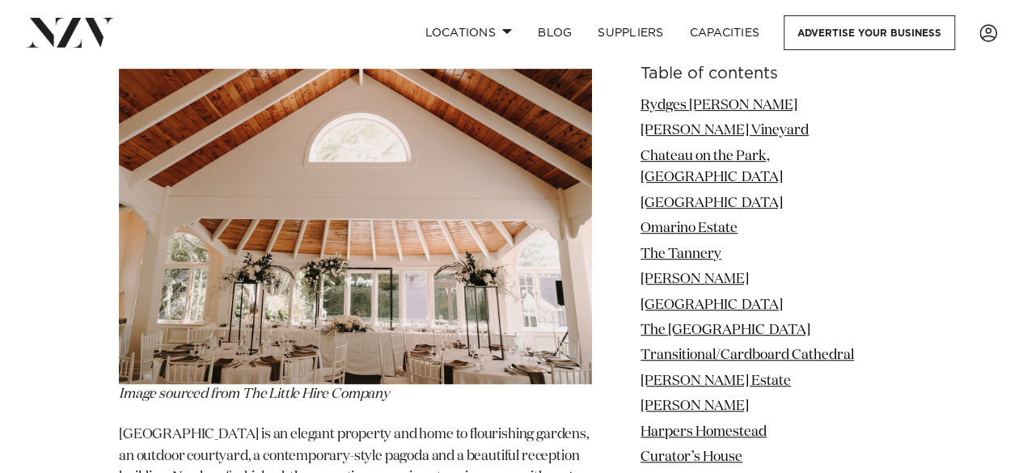
click at [449, 36] on h1 "[GEOGRAPHIC_DATA]" at bounding box center [355, 10] width 473 height 51
click at [449, 36] on h1 "Pemberton Gardens" at bounding box center [355, 10] width 473 height 51
copy section "Pemberton Gardens"
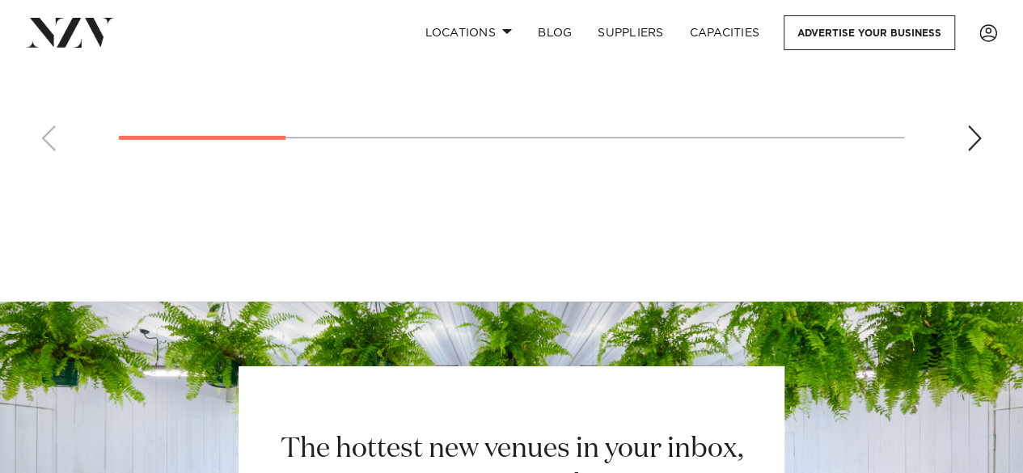
scroll to position [15234, 0]
